Goal: Task Accomplishment & Management: Use online tool/utility

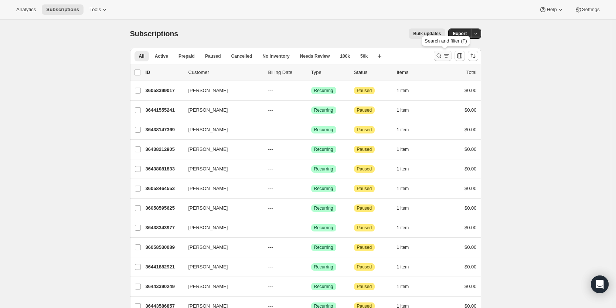
click at [441, 55] on icon "Search and filter results" at bounding box center [439, 55] width 7 height 7
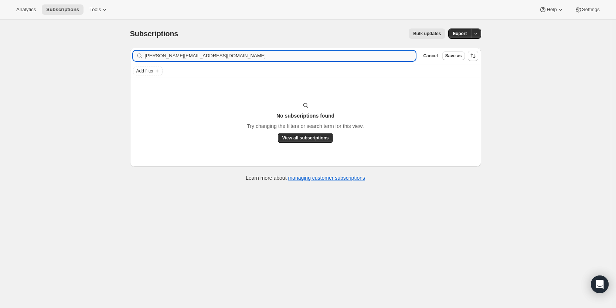
click at [148, 54] on input "[PERSON_NAME][EMAIL_ADDRESS][DOMAIN_NAME]" at bounding box center [280, 56] width 271 height 10
click at [219, 52] on input "[PERSON_NAME][EMAIL_ADDRESS][DOMAIN_NAME]" at bounding box center [274, 56] width 258 height 10
paste input "[PERSON_NAME]"
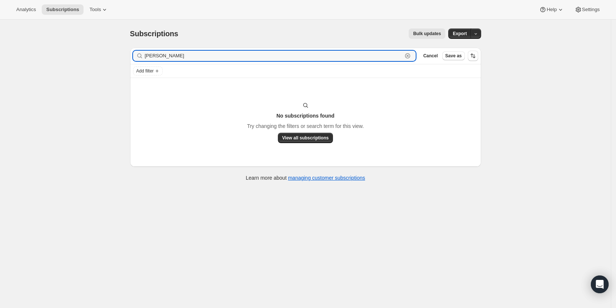
type input "[PERSON_NAME]"
